Goal: Information Seeking & Learning: Learn about a topic

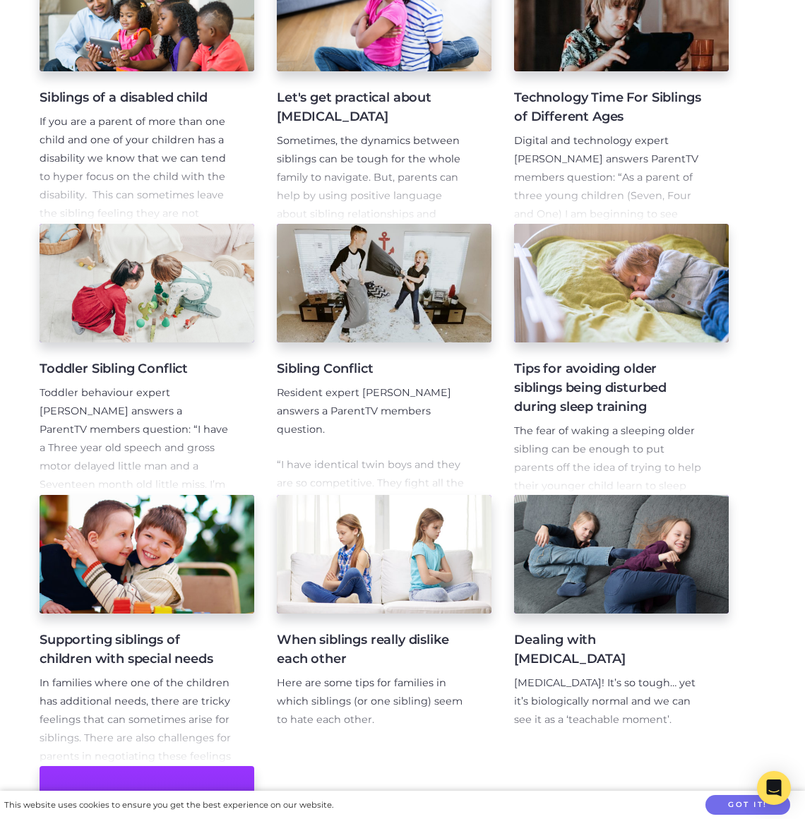
scroll to position [366, 0]
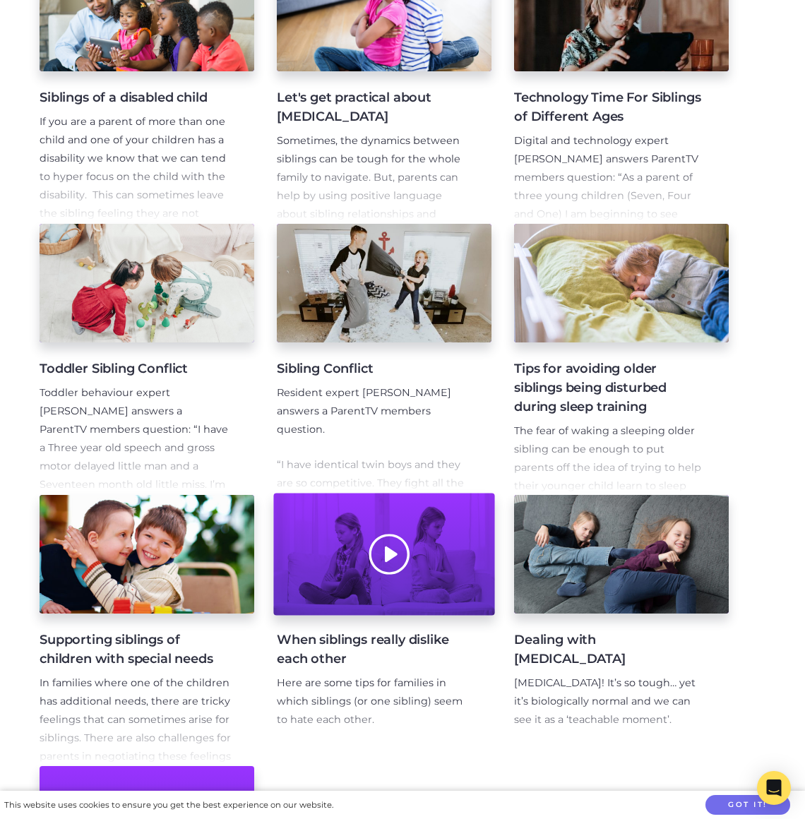
click at [457, 593] on div at bounding box center [383, 554] width 221 height 122
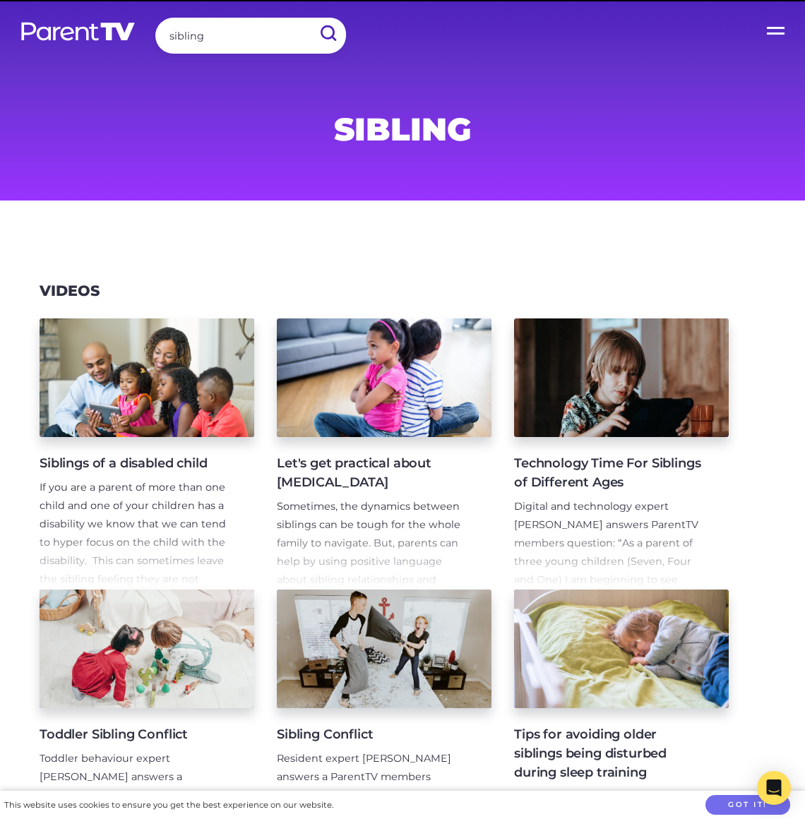
scroll to position [254, 0]
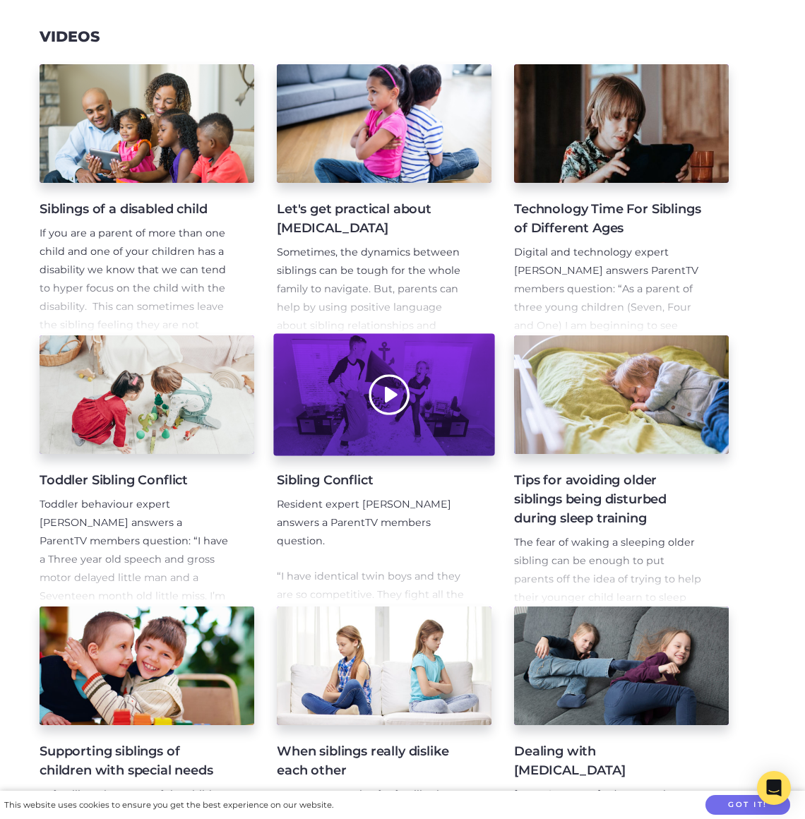
click at [457, 427] on div at bounding box center [383, 395] width 221 height 122
